Goal: Task Accomplishment & Management: Use online tool/utility

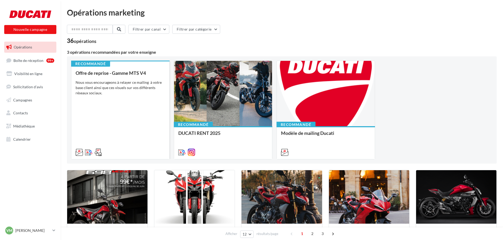
click at [138, 96] on div "Offre de reprise - Gamme MTS V4 Nous vous encourageons à relayer ce mailing à v…" at bounding box center [121, 112] width 90 height 84
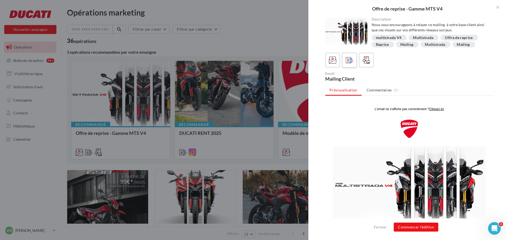
click at [351, 62] on icon at bounding box center [350, 60] width 8 height 8
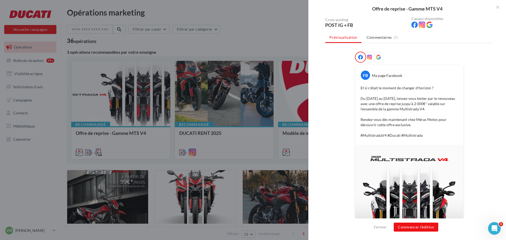
click at [368, 59] on icon at bounding box center [369, 57] width 5 height 5
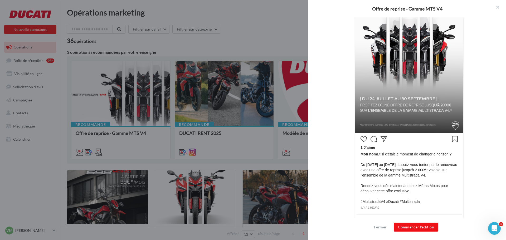
scroll to position [166, 0]
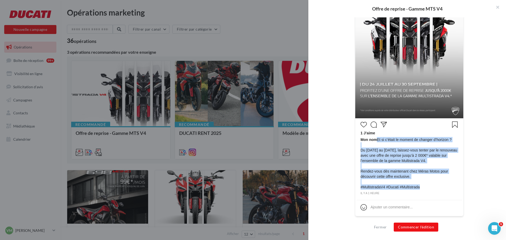
drag, startPoint x: 423, startPoint y: 186, endPoint x: 375, endPoint y: 141, distance: 66.0
click at [375, 141] on span "Mon nom Et si c’était le moment de changer d’horizon ? Du [DATE] au [DATE], lai…" at bounding box center [410, 163] width 98 height 53
copy span "Et si c’était le moment de changer d’horizon ? Du [DATE] au [DATE], laissez-vou…"
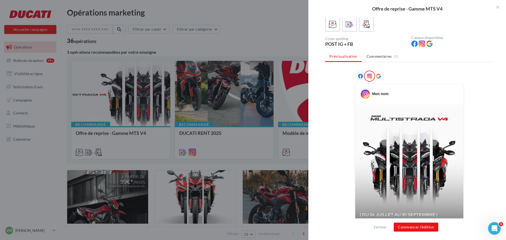
scroll to position [35, 0]
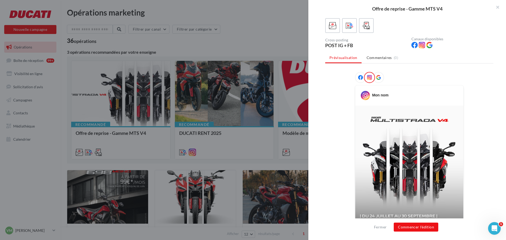
click at [358, 79] on icon at bounding box center [360, 77] width 5 height 5
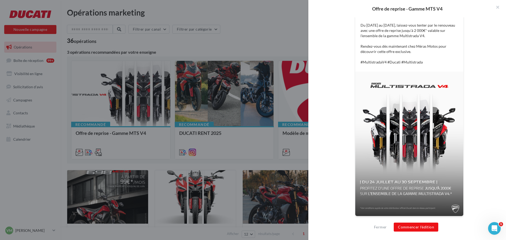
scroll to position [0, 0]
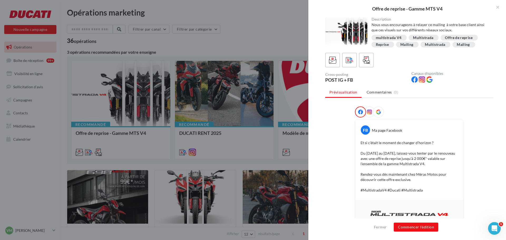
click at [377, 112] on icon at bounding box center [378, 112] width 5 height 5
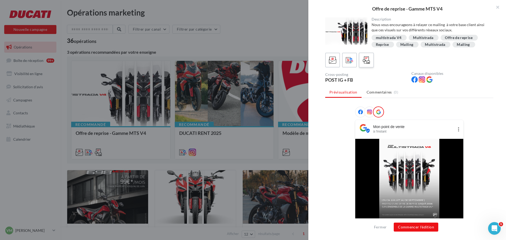
click at [364, 63] on icon at bounding box center [367, 60] width 8 height 8
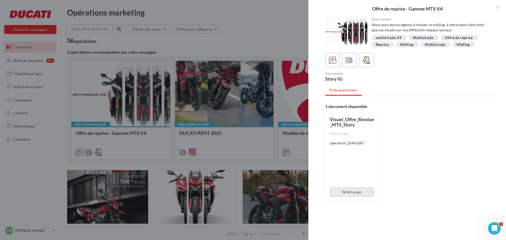
click at [363, 189] on button "Télécharger" at bounding box center [352, 192] width 44 height 9
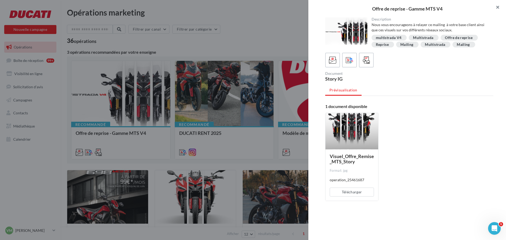
click at [495, 10] on button "button" at bounding box center [495, 8] width 21 height 16
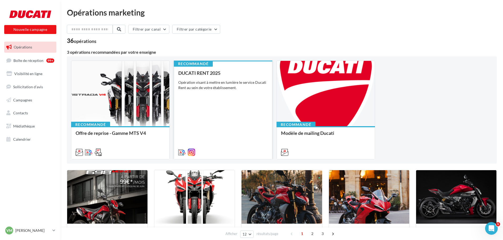
click at [217, 98] on div "DUCATI RENT 2025 Opération visant à mettre en lumière le service Ducati Rent au…" at bounding box center [223, 112] width 90 height 84
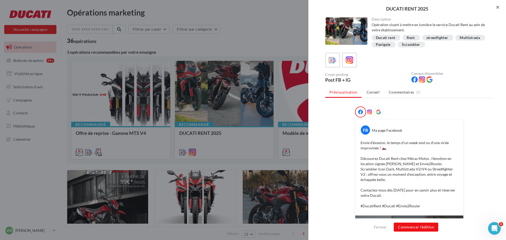
click at [498, 7] on button "button" at bounding box center [495, 8] width 21 height 16
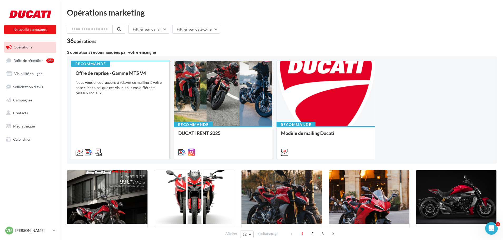
click at [129, 96] on div "Offre de reprise - Gamme MTS V4 Nous vous encourageons à relayer ce mailing à v…" at bounding box center [121, 112] width 90 height 84
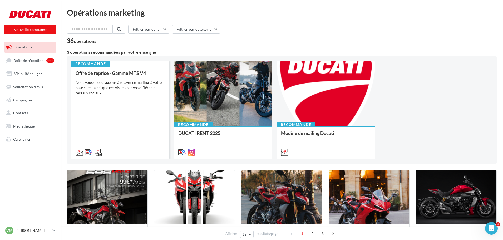
click at [164, 99] on div "Offre de reprise - Gamme MTS V4 Nous vous encourageons à relayer ce mailing à v…" at bounding box center [121, 112] width 90 height 84
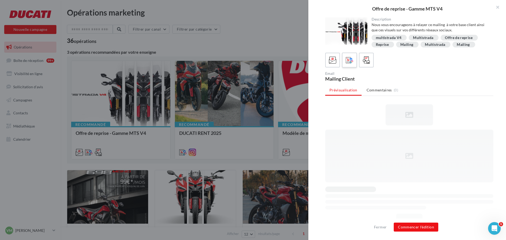
click at [354, 62] on label at bounding box center [349, 59] width 15 height 15
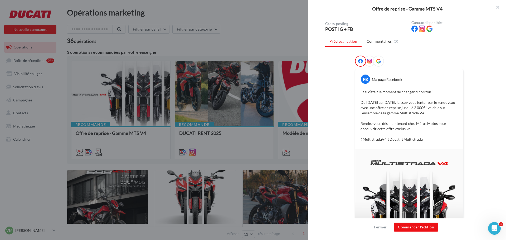
scroll to position [55, 0]
